Goal: Communication & Community: Answer question/provide support

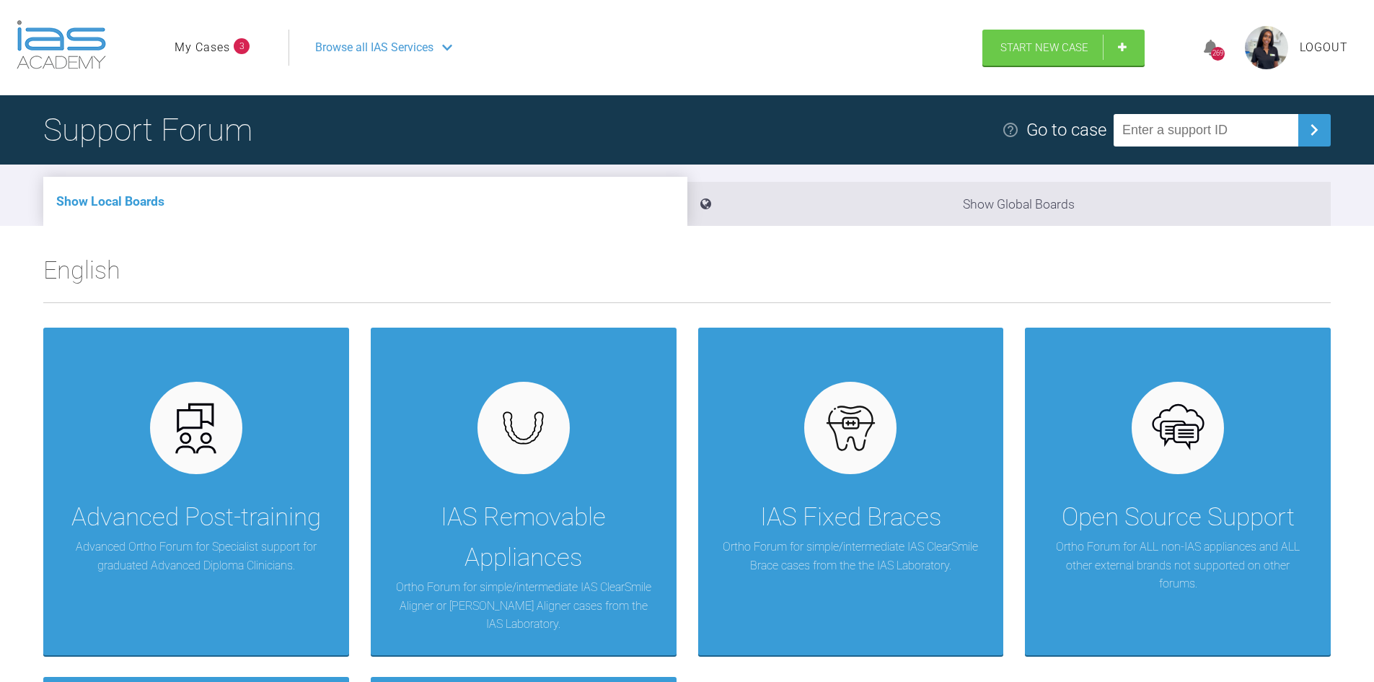
click at [226, 49] on link "My Cases" at bounding box center [203, 47] width 56 height 19
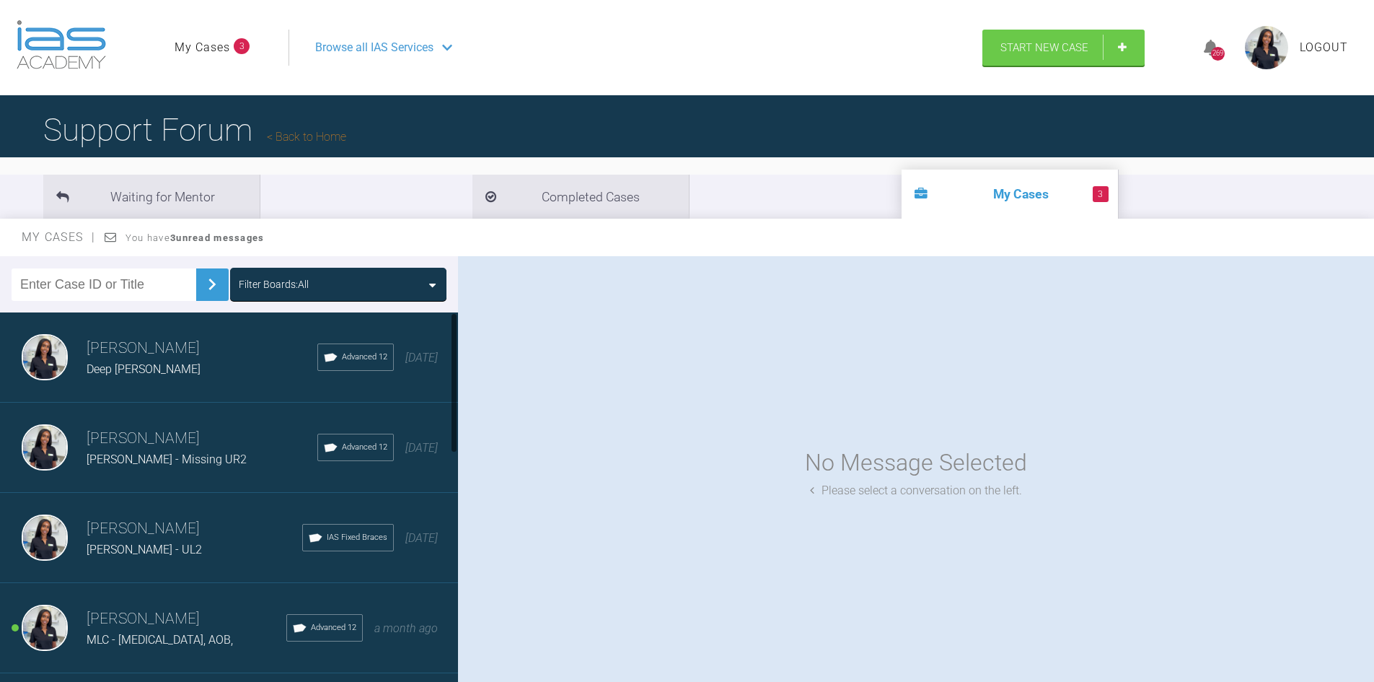
click at [221, 367] on div "Deep OB - Helen Z" at bounding box center [202, 369] width 231 height 19
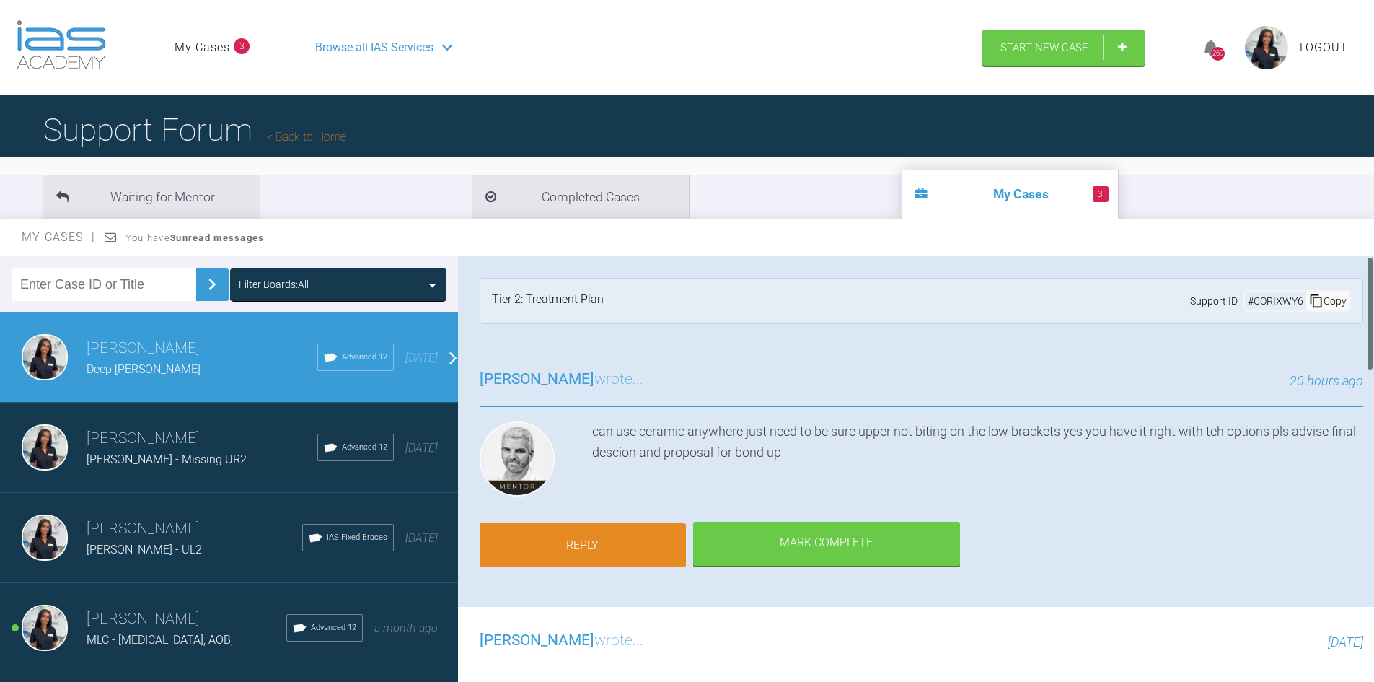
click at [623, 546] on link "Reply" at bounding box center [583, 545] width 206 height 45
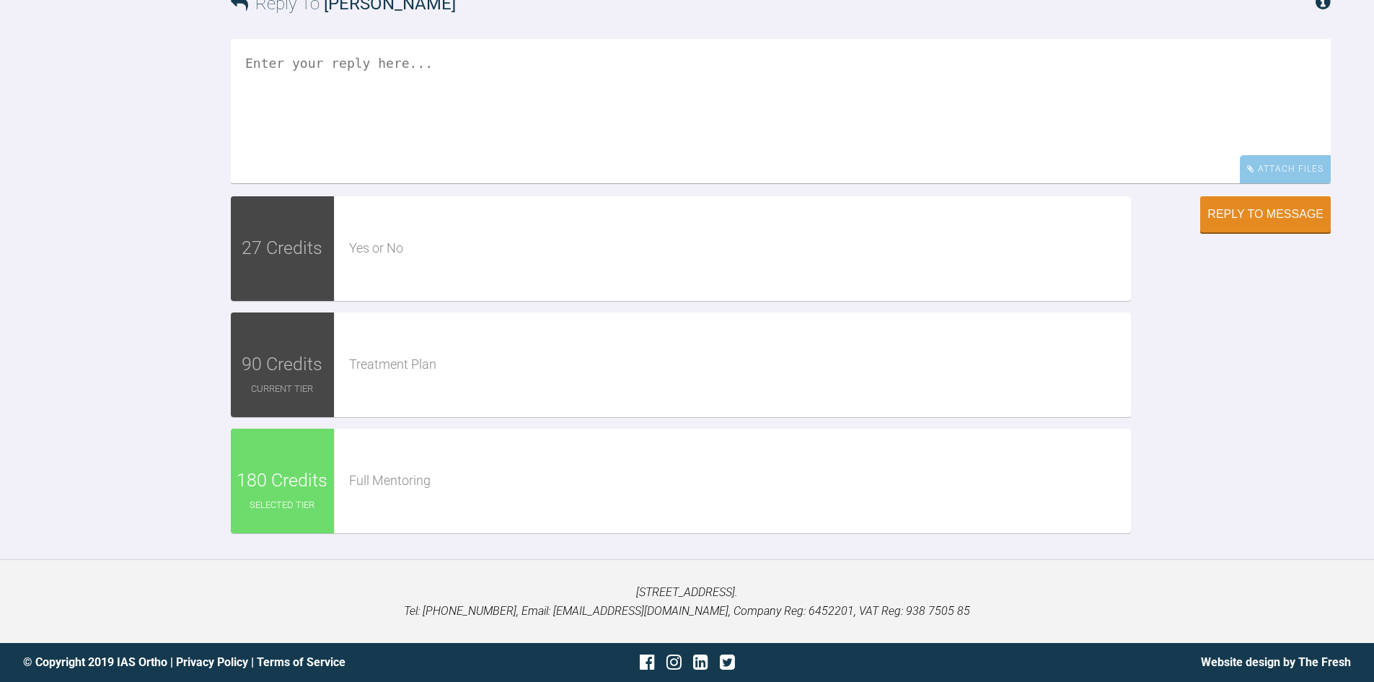
scroll to position [2399, 0]
